Goal: Navigation & Orientation: Find specific page/section

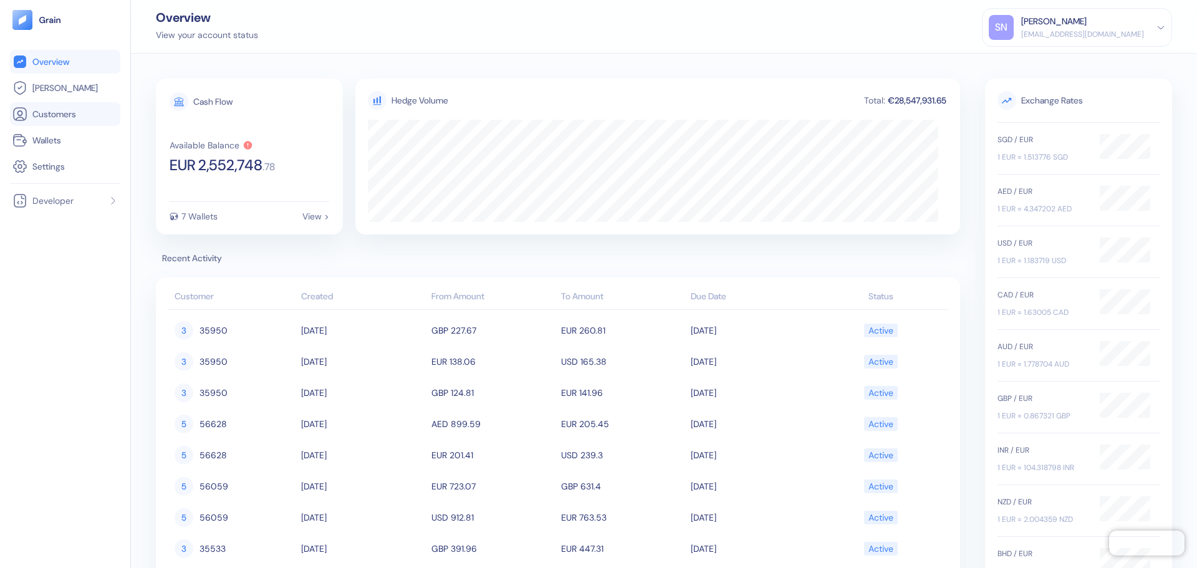
click at [67, 113] on span "Customers" at bounding box center [54, 114] width 44 height 12
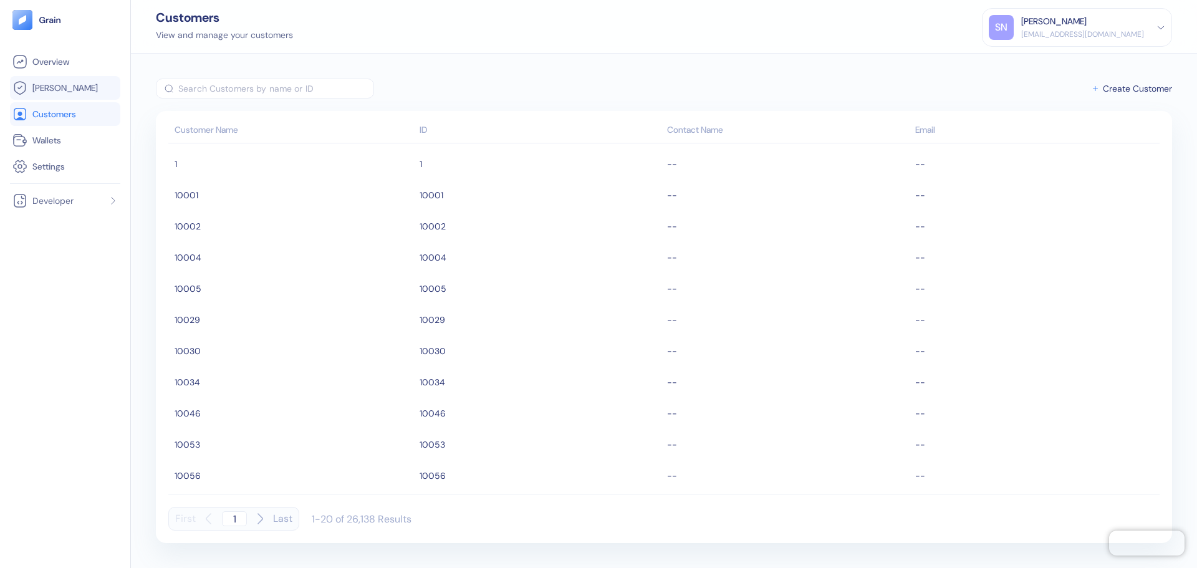
click at [80, 85] on link "[PERSON_NAME]" at bounding box center [64, 87] width 105 height 15
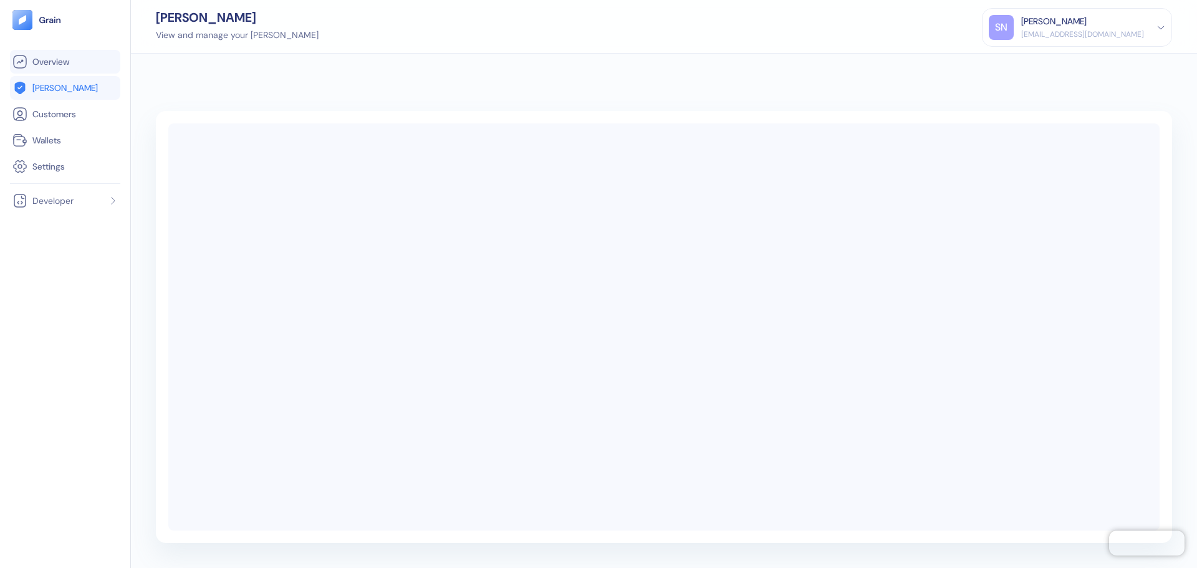
click at [80, 67] on link "Overview" at bounding box center [64, 61] width 105 height 15
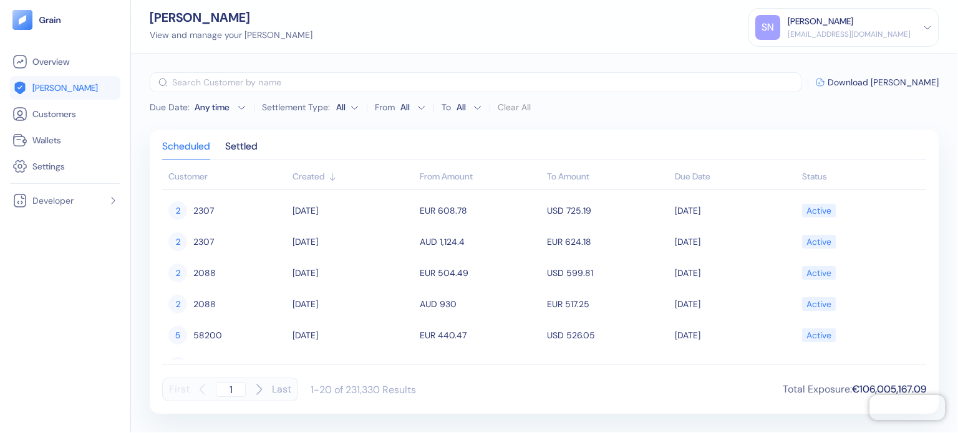
scroll to position [311, 0]
